Goal: Task Accomplishment & Management: Use online tool/utility

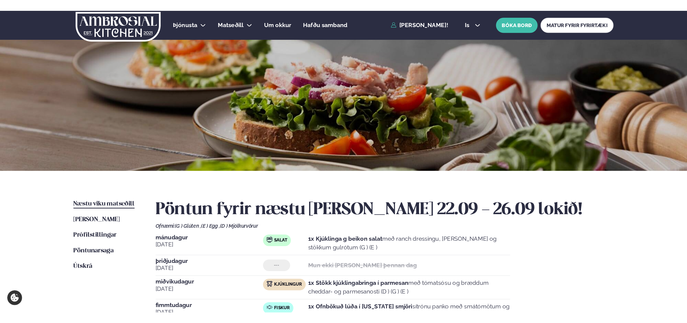
scroll to position [33, 0]
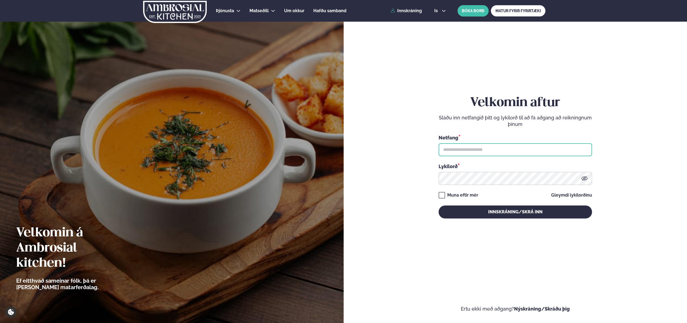
click at [513, 149] on input "text" at bounding box center [516, 149] width 154 height 13
type input "**********"
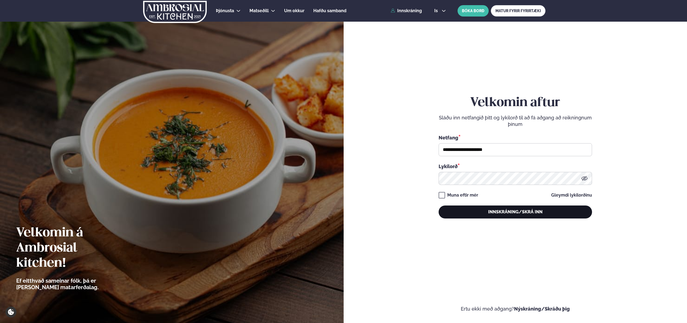
click at [515, 213] on button "Innskráning/Skrá inn" at bounding box center [516, 212] width 154 height 13
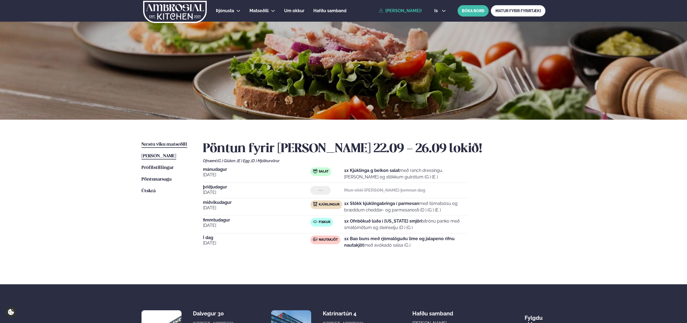
click at [177, 143] on span "Næstu viku matseðill" at bounding box center [165, 144] width 46 height 5
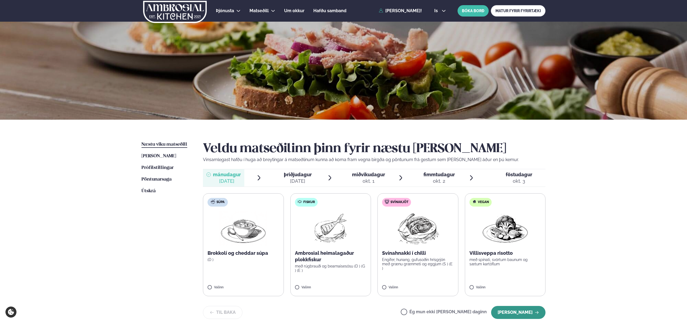
click at [514, 312] on button "Halda áfram" at bounding box center [518, 312] width 54 height 13
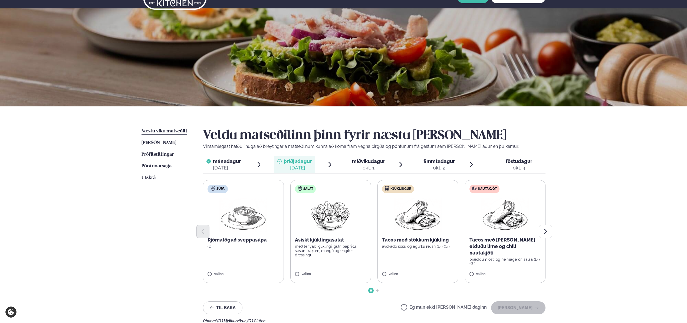
scroll to position [28, 0]
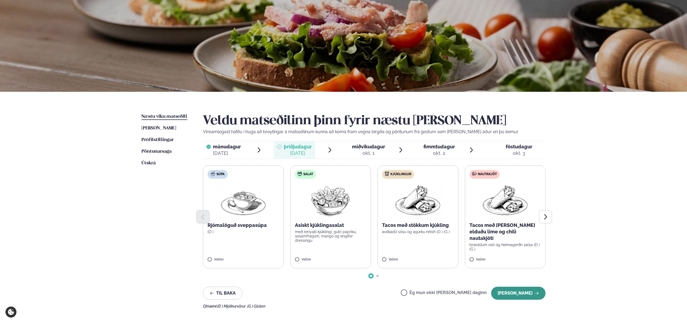
click at [517, 294] on button "Halda áfram" at bounding box center [518, 293] width 54 height 13
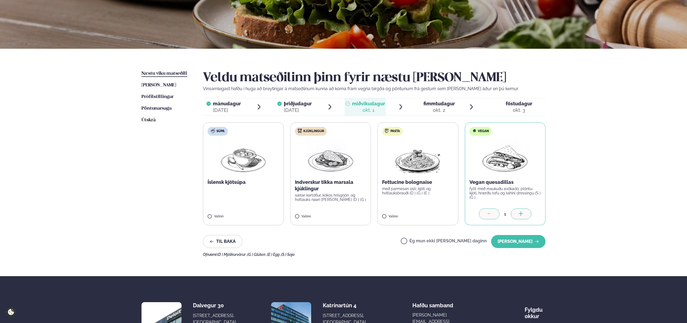
scroll to position [70, 0]
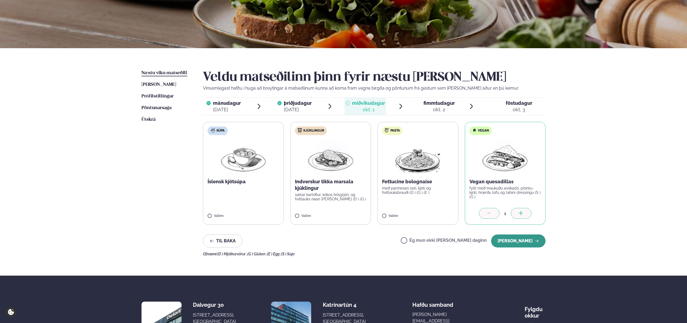
click at [515, 242] on button "Halda áfram" at bounding box center [518, 240] width 54 height 13
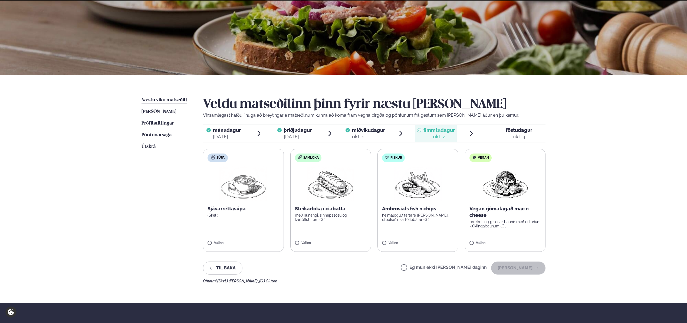
scroll to position [70, 0]
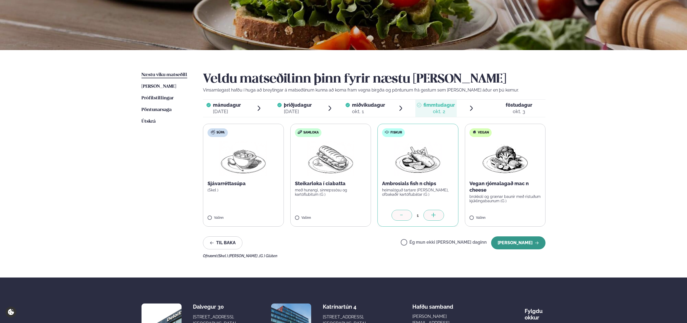
click at [517, 242] on button "Halda áfram" at bounding box center [518, 242] width 54 height 13
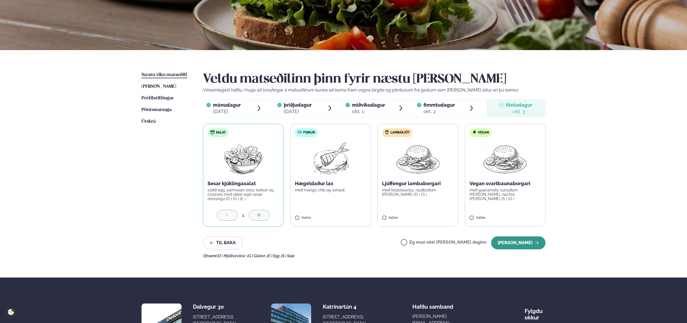
click at [524, 245] on button "Halda áfram" at bounding box center [518, 242] width 54 height 13
